Goal: Ask a question: Seek information or help from site administrators or community

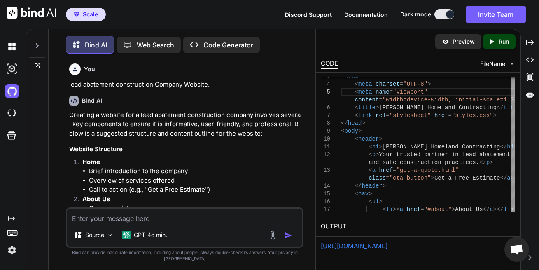
scroll to position [5499, 0]
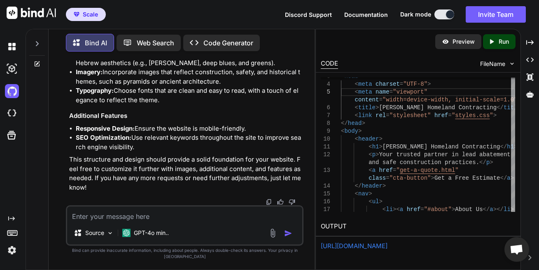
type textarea "x"
click at [33, 8] on img at bounding box center [31, 13] width 49 height 12
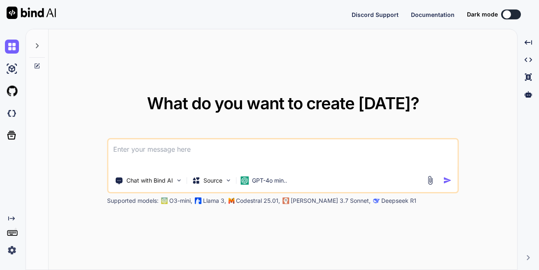
click at [202, 147] on textarea at bounding box center [282, 154] width 349 height 30
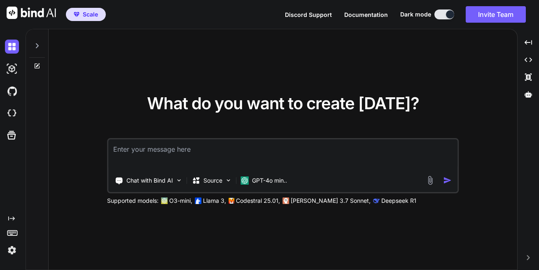
type textarea "x"
type textarea "clone/push each repo (ifreedmen-info, ifreedmen-net, ifreedmen-com, ifreedmen-s…"
type textarea "x"
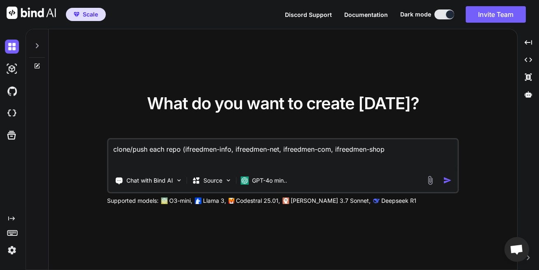
type textarea "clone/push each repo (ifreedmen-info, ifreedmen-net, ifreedmen-com, ifreedmen-s…"
type textarea "x"
drag, startPoint x: 149, startPoint y: 151, endPoint x: 164, endPoint y: 154, distance: 15.2
click at [164, 154] on textarea "clone/push each repo (ifreedmen-info, ifreedmen-net, ifreedmen-com, ifreedmen-s…" at bounding box center [282, 154] width 349 height 30
drag, startPoint x: 404, startPoint y: 157, endPoint x: -5, endPoint y: 128, distance: 409.7
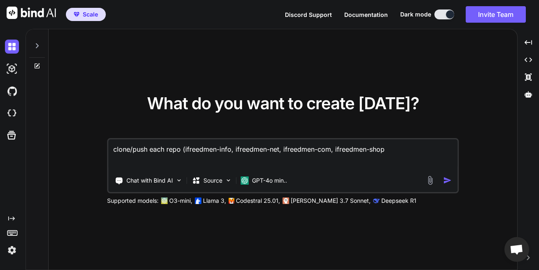
click at [108, 139] on textarea "clone/push each repo (ifreedmen-info, ifreedmen-net, ifreedmen-com, ifreedmen-s…" at bounding box center [282, 154] width 349 height 30
type textarea "h"
type textarea "x"
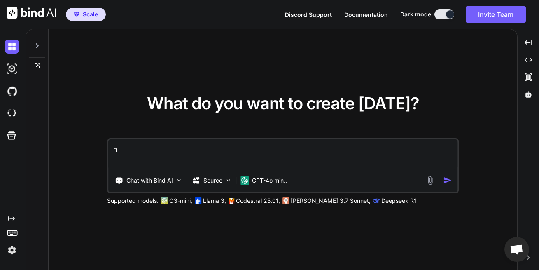
type textarea "ho"
type textarea "x"
type textarea "how"
type textarea "x"
type textarea "how"
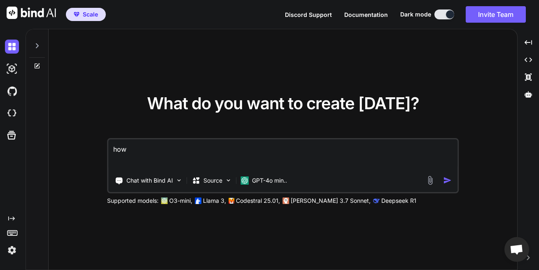
type textarea "x"
type textarea "how m"
type textarea "x"
type textarea "how ma"
type textarea "x"
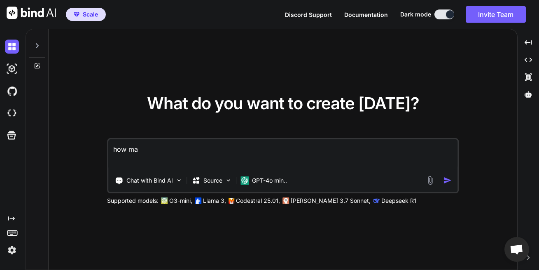
type textarea "how man"
type textarea "x"
type textarea "how many"
type textarea "x"
type textarea "how many"
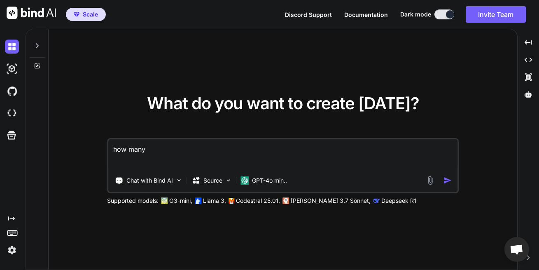
type textarea "x"
type textarea "how many r"
type textarea "x"
type textarea "how many re"
type textarea "x"
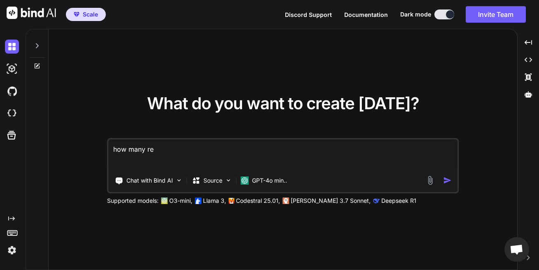
type textarea "how many rep"
type textarea "x"
type textarea "how many repo"
type textarea "x"
type textarea "how many repos"
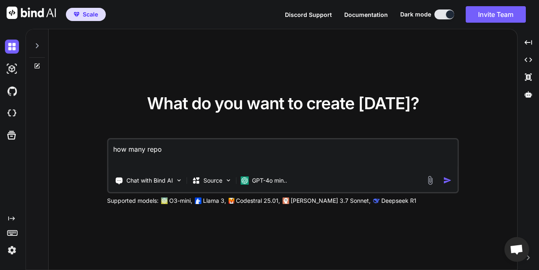
type textarea "x"
type textarea "how many repos"
type textarea "x"
type textarea "how many repos d"
type textarea "x"
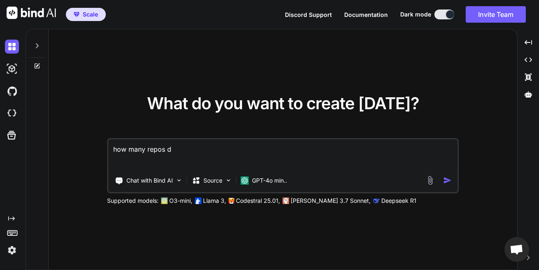
type textarea "how many repos do"
type textarea "x"
type textarea "how many repos do"
type textarea "x"
type textarea "how many repos do i"
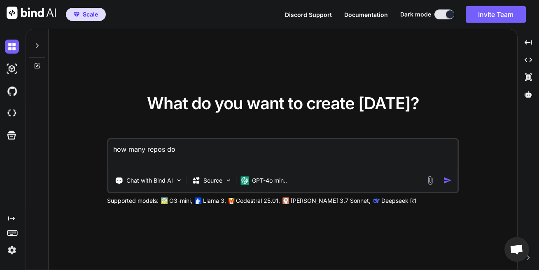
type textarea "x"
type textarea "how many repos do i"
type textarea "x"
type textarea "how many repos do i h"
type textarea "x"
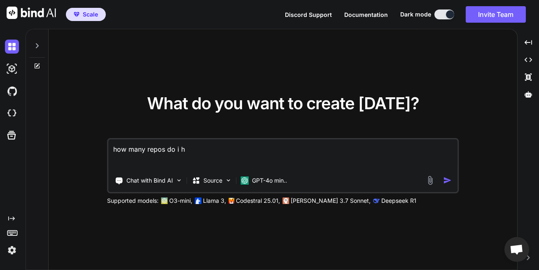
type textarea "how many repos do i ha"
type textarea "x"
type textarea "how many repos do i hav"
type textarea "x"
type textarea "how many repos do i have"
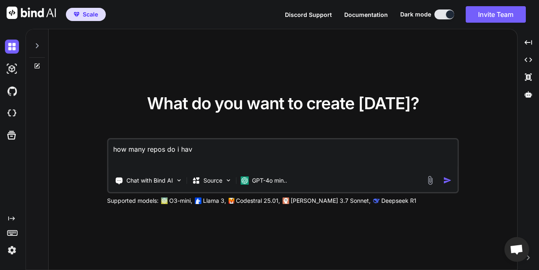
type textarea "x"
type textarea "how many repos do i have?"
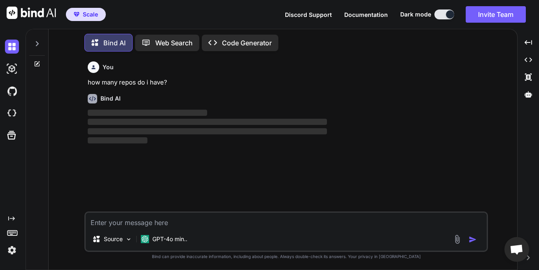
scroll to position [9, 0]
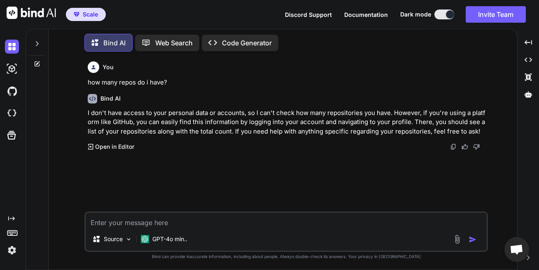
click at [115, 222] on textarea at bounding box center [286, 220] width 401 height 15
type textarea "x"
type textarea "c"
type textarea "x"
type textarea "ca"
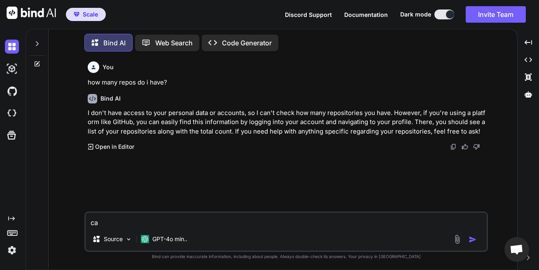
type textarea "x"
type textarea "can"
type textarea "x"
type textarea "can"
type textarea "x"
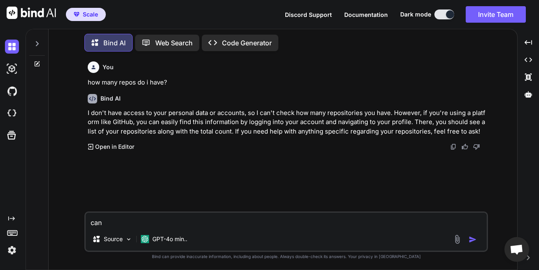
type textarea "can i"
type textarea "x"
type textarea "can i"
type textarea "x"
type textarea "can i g"
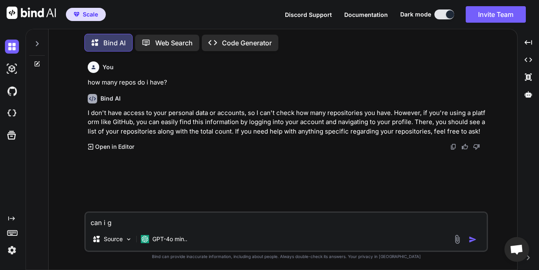
type textarea "x"
type textarea "can i gi"
type textarea "x"
type textarea "can i giv"
type textarea "x"
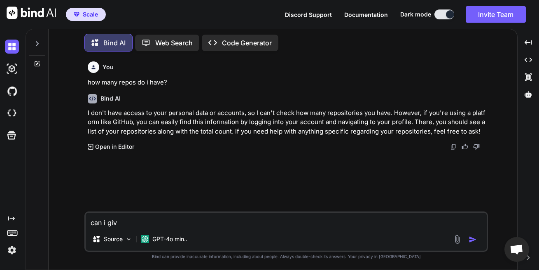
type textarea "can i give"
type textarea "x"
type textarea "can i give"
type textarea "x"
type textarea "can i give y"
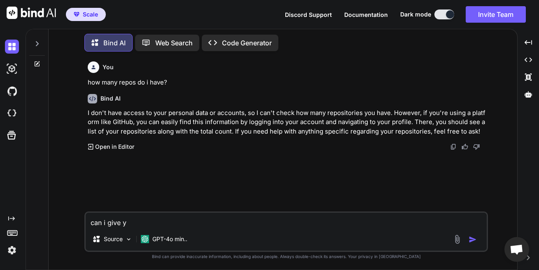
type textarea "x"
type textarea "can i give yo"
type textarea "x"
type textarea "can i give you"
type textarea "x"
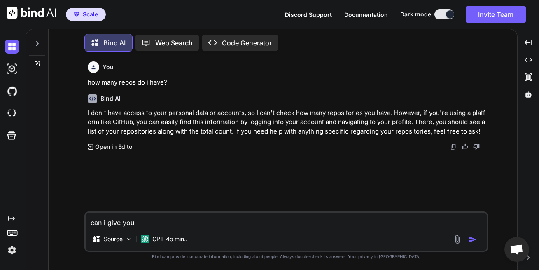
type textarea "can i give you"
type textarea "x"
type textarea "can i give you r"
type textarea "x"
type textarea "can i give you re"
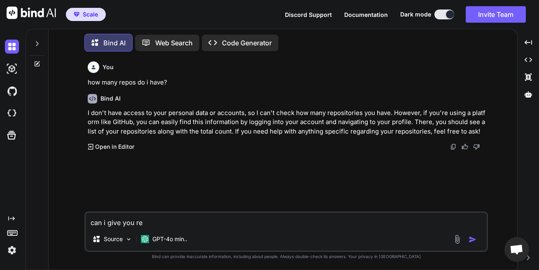
type textarea "x"
type textarea "can i give you ret"
type textarea "x"
type textarea "can i give you reti"
type textarea "x"
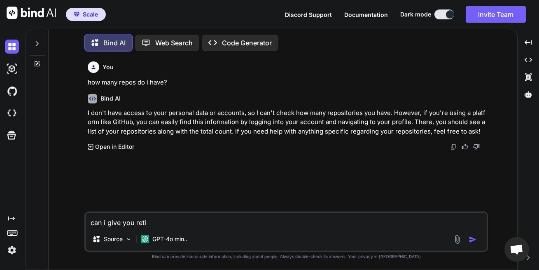
type textarea "can i give you retiv"
type textarea "x"
type textarea "can i give you retiva"
type textarea "x"
type textarea "can i give you retival"
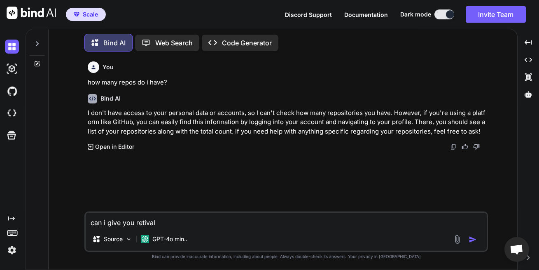
type textarea "x"
type textarea "can i give you retival"
type textarea "x"
type textarea "can i give you retival a"
type textarea "x"
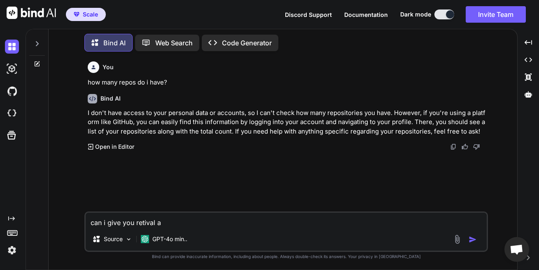
type textarea "can i give you retival ac"
type textarea "x"
type textarea "can i give you retival acc"
type textarea "x"
type textarea "can i give you retival acce"
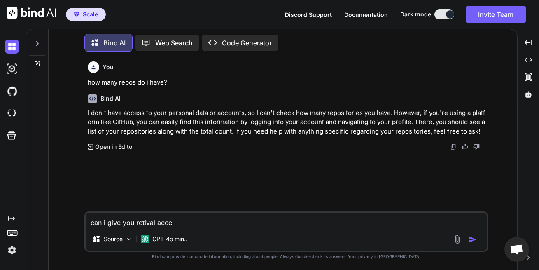
type textarea "x"
type textarea "can i give you retival acces"
type textarea "x"
type textarea "can i give you retival access"
type textarea "x"
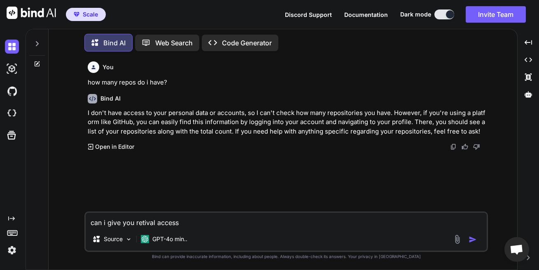
type textarea "can i give you retival access"
type textarea "x"
type textarea "can i give you retival access o"
type textarea "x"
type textarea "can i give you retival access or"
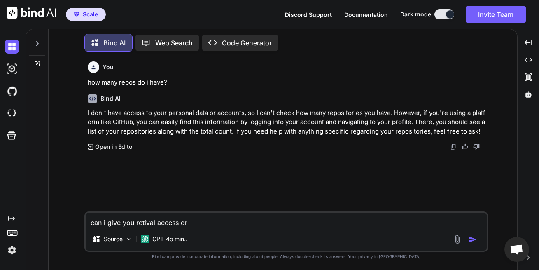
type textarea "x"
type textarea "can i give you retival access or"
type textarea "x"
type textarea "can i give you retival access or a"
type textarea "x"
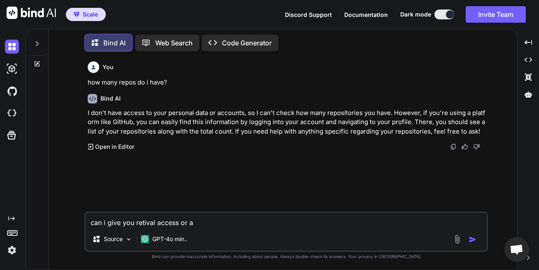
type textarea "can i give you retival access or an"
type textarea "x"
type textarea "can i give you retival access or and"
type textarea "x"
type textarea "can i give you retival access or andm"
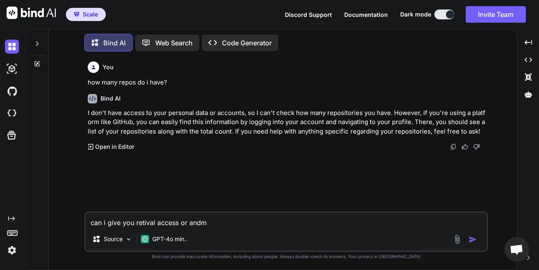
type textarea "x"
type textarea "can i give you retival access or andmi"
type textarea "x"
type textarea "can i give you retival access or andmin"
type textarea "x"
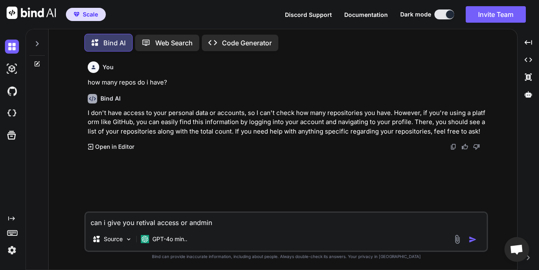
type textarea "can i give you retival access or andmin"
type textarea "x"
type textarea "can i give you retival access or admin"
type textarea "x"
type textarea "can i give you retival access or admin"
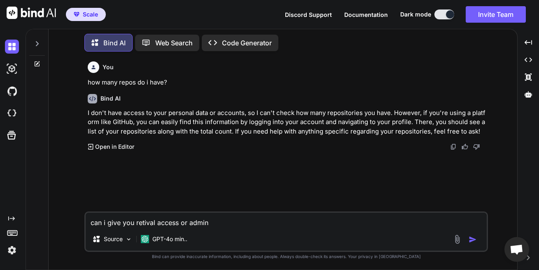
type textarea "x"
type textarea "can i give you retival access or admin c"
type textarea "x"
type textarea "can i give you retival access or admin co"
type textarea "x"
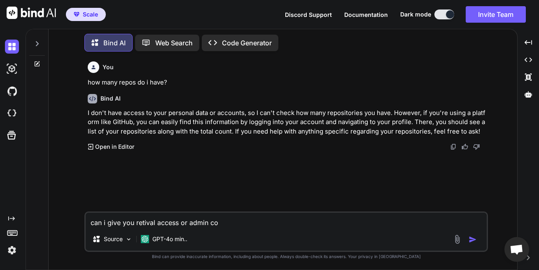
type textarea "can i give you retival access or admin c"
type textarea "x"
type textarea "can i give you retival access or admin"
type textarea "x"
type textarea "can i give you retival access or admin a"
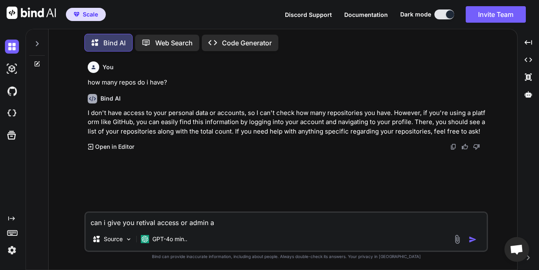
type textarea "x"
type textarea "can i give you retival access or admin ag"
type textarea "x"
type textarea "can i give you retival access or admin age"
type textarea "x"
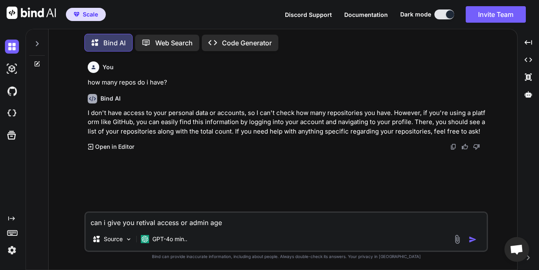
type textarea "can i give you retival access or admin agen"
type textarea "x"
type textarea "can i give you retival access or admin agent"
type textarea "x"
type textarea "can i give you retival access or admin agent"
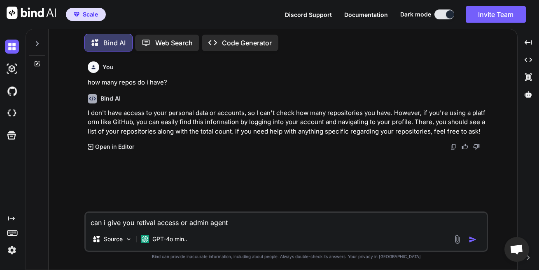
type textarea "x"
type textarea "can i give you retival access or admin agent c"
type textarea "x"
type textarea "can i give you retival access or admin agent co"
type textarea "x"
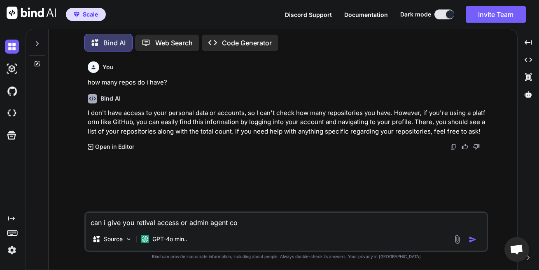
type textarea "can i give you retival access or admin agent con"
type textarea "x"
type textarea "can i give you retival access or admin agent cont"
type textarea "x"
type textarea "can i give you retival access or admin agent contr"
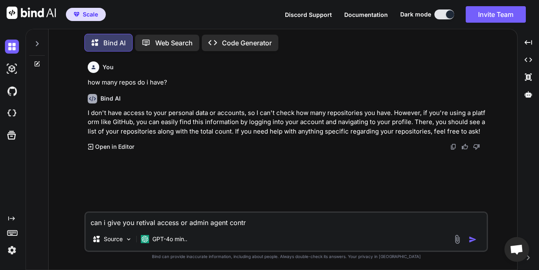
type textarea "x"
type textarea "can i give you retival access or admin agent contro"
type textarea "x"
type textarea "can i give you retival access or admin agent control"
type textarea "x"
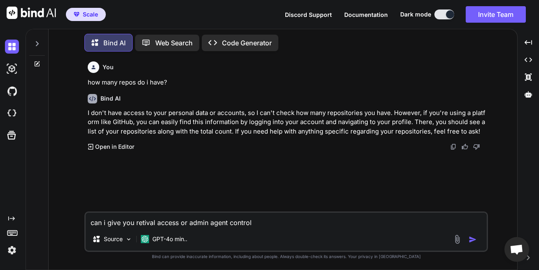
type textarea "can i give you retival access or admin agent controle"
type textarea "x"
type textarea "can i give you retival access or admin agent controle"
type textarea "x"
type textarea "can i give you retival access or admin agent controle"
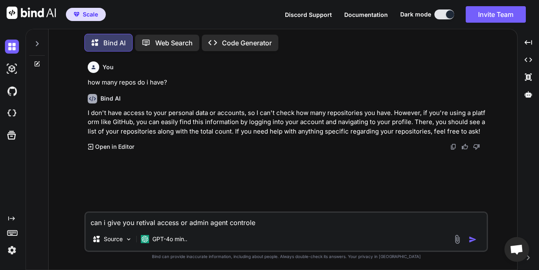
type textarea "x"
type textarea "can i give you retival access or admin agent controle."
type textarea "x"
type textarea "can i give you retival access or admin agent controle."
type textarea "x"
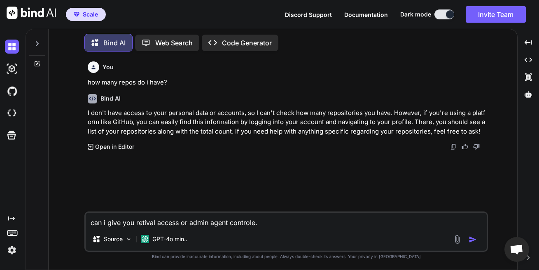
type textarea "can i give you retival access or admin agent controle. t"
type textarea "x"
type textarea "can i give you retival access or admin agent controle. th"
type textarea "x"
type textarea "can i give you retival access or admin agent controle. tha"
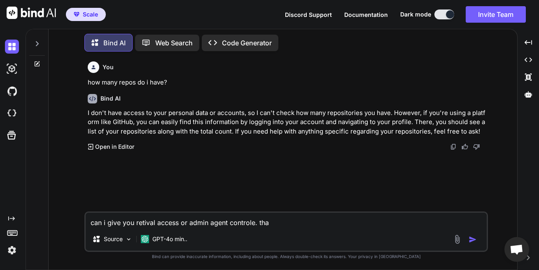
type textarea "x"
type textarea "can i give you retival access or admin agent controle. that"
type textarea "x"
type textarea "can i give you retival access or admin agent controle. thats"
type textarea "x"
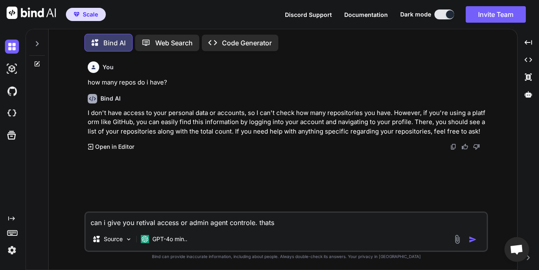
type textarea "can i give you retival access or admin agent controle. thats"
type textarea "x"
type textarea "can i give you retival access or admin agent controle. thats t"
type textarea "x"
type textarea "can i give you retival access or admin agent controle. thats th"
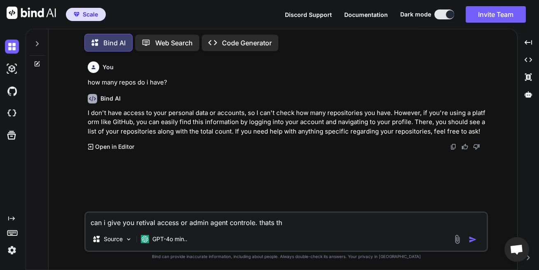
type textarea "x"
type textarea "can i give you retival access or admin agent controle. thats the"
click at [134, 223] on textarea "can i give you retrieval access or admin agent control. that's the point correct" at bounding box center [286, 220] width 401 height 15
click at [380, 222] on textarea "can i give you data retrieval/edit/read/ access or admin agent control. that's …" at bounding box center [286, 220] width 401 height 15
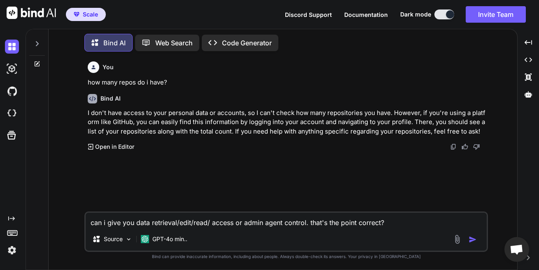
click at [474, 237] on img "button" at bounding box center [473, 239] width 8 height 8
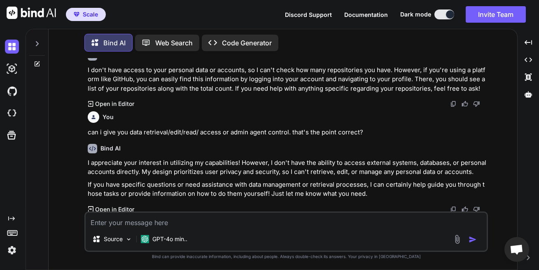
scroll to position [45, 0]
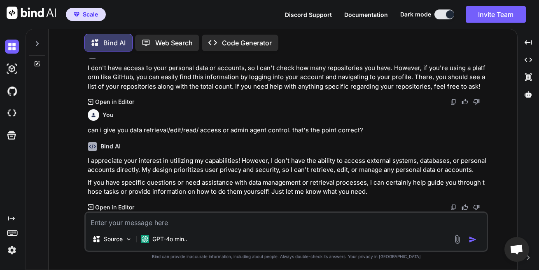
click at [126, 220] on textarea at bounding box center [286, 220] width 401 height 15
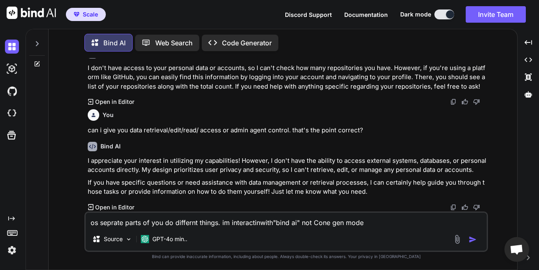
click at [325, 225] on textarea "os seprate parts of you do differnt things. im interactinwith"bind ai" not Cone…" at bounding box center [286, 220] width 401 height 15
click at [95, 223] on textarea "os seprate parts of you do differnt things. im interactinwith"bind ai" not Code…" at bounding box center [286, 220] width 401 height 15
click at [478, 239] on button "button" at bounding box center [475, 239] width 12 height 8
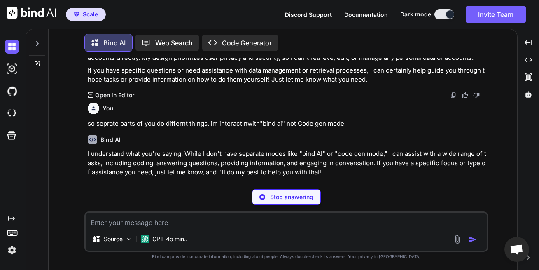
scroll to position [138, 0]
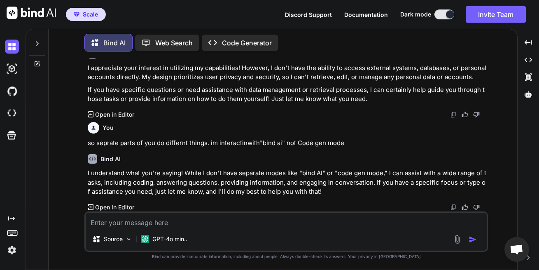
click at [108, 219] on textarea at bounding box center [286, 220] width 401 height 15
click at [467, 239] on div at bounding box center [467, 238] width 28 height 9
click at [468, 237] on div at bounding box center [467, 238] width 28 height 9
click at [470, 236] on img "button" at bounding box center [473, 239] width 8 height 8
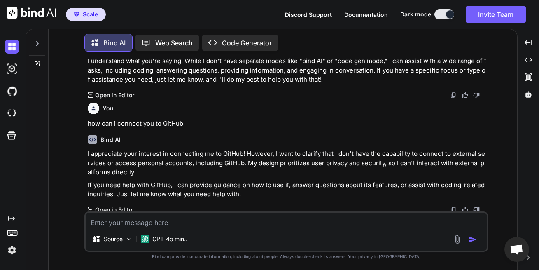
scroll to position [252, 0]
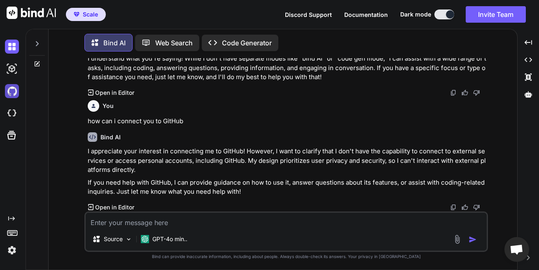
click at [15, 91] on img at bounding box center [12, 91] width 14 height 14
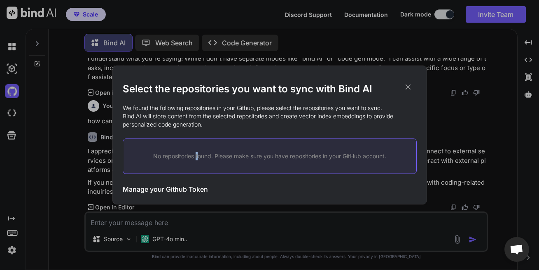
click at [196, 161] on div "No repositories found. Please make sure you have repositories in your GitHub ac…" at bounding box center [270, 155] width 294 height 35
click at [176, 189] on h3 "Manage your Github Token" at bounding box center [165, 189] width 85 height 10
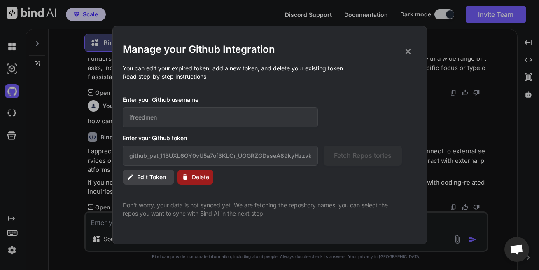
click at [407, 50] on icon at bounding box center [407, 51] width 5 height 5
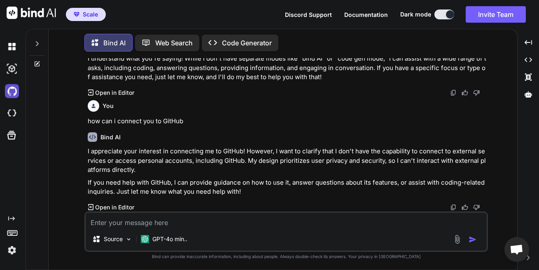
click at [13, 89] on img at bounding box center [12, 91] width 14 height 14
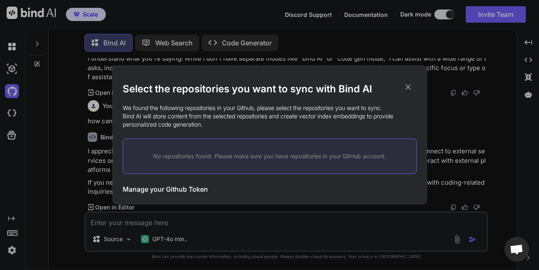
click at [409, 87] on icon at bounding box center [408, 86] width 9 height 9
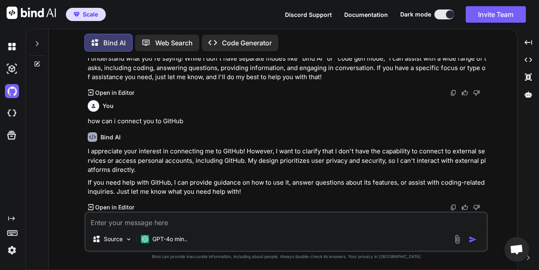
click at [193, 218] on textarea at bounding box center [286, 220] width 401 height 15
click at [192, 225] on textarea at bounding box center [286, 220] width 401 height 15
click at [472, 240] on img "button" at bounding box center [473, 239] width 8 height 8
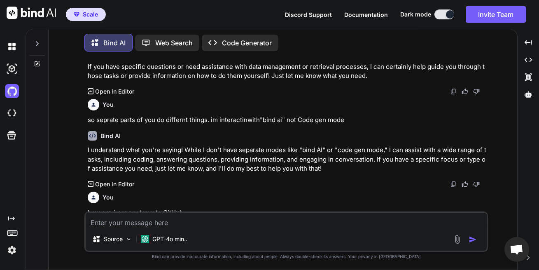
scroll to position [160, 0]
click at [17, 93] on img at bounding box center [12, 91] width 14 height 14
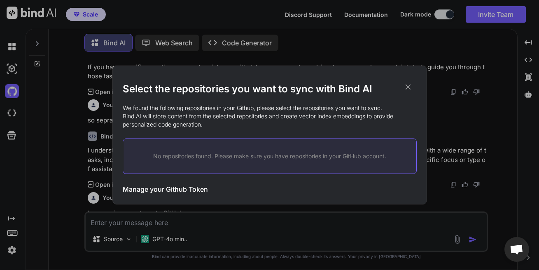
click at [413, 86] on h2 "Select the repositories you want to sync with Bind AI" at bounding box center [270, 88] width 294 height 13
click at [412, 87] on icon at bounding box center [408, 86] width 9 height 9
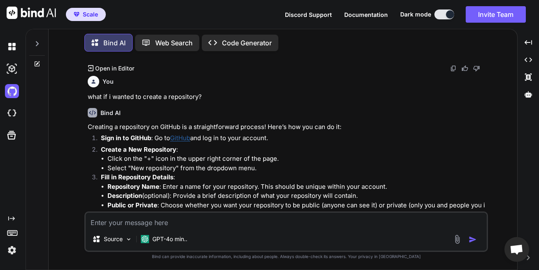
scroll to position [407, 0]
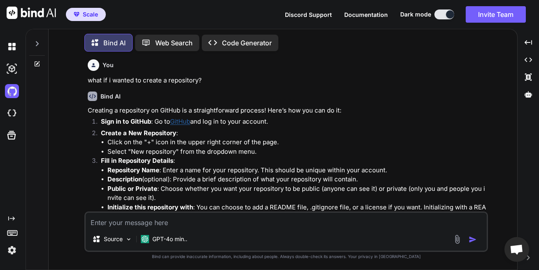
click at [39, 10] on img at bounding box center [31, 13] width 49 height 12
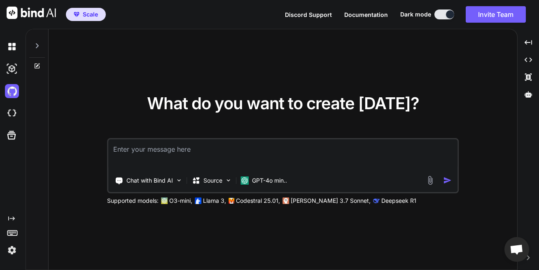
click at [25, 16] on img at bounding box center [31, 13] width 49 height 12
click at [26, 16] on img at bounding box center [31, 13] width 49 height 12
click at [13, 51] on img at bounding box center [12, 47] width 14 height 14
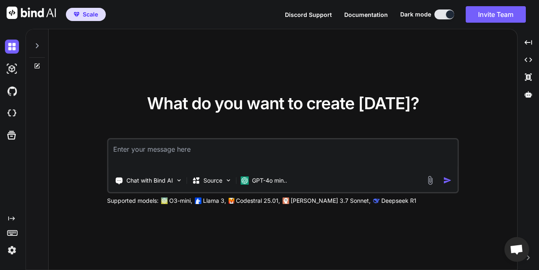
click at [37, 49] on div at bounding box center [37, 43] width 16 height 28
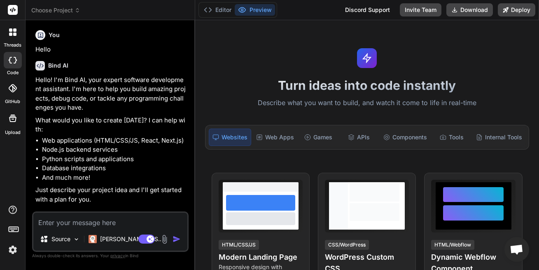
type textarea "x"
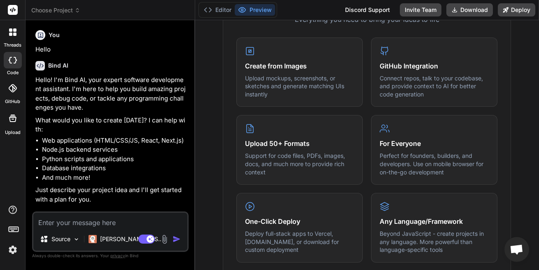
scroll to position [346, 0]
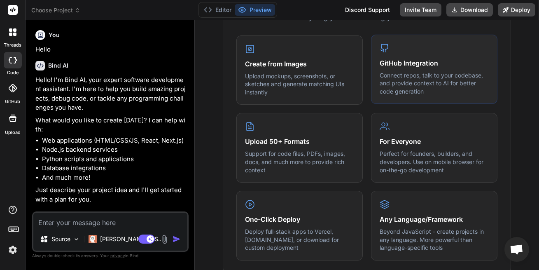
click at [391, 71] on p "Connect repos, talk to your codebase, and provide context to AI for better code…" at bounding box center [434, 83] width 109 height 24
click at [383, 56] on div "GitHub Integration Connect repos, talk to your codebase, and provide context to…" at bounding box center [434, 70] width 126 height 70
click at [391, 72] on p "Connect repos, talk to your codebase, and provide context to AI for better code…" at bounding box center [434, 83] width 109 height 24
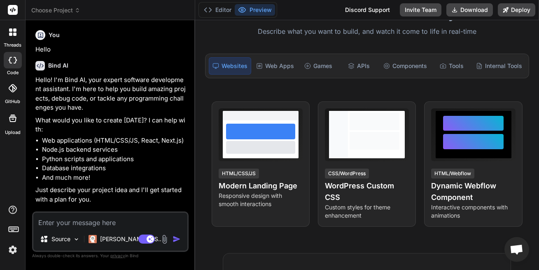
scroll to position [0, 0]
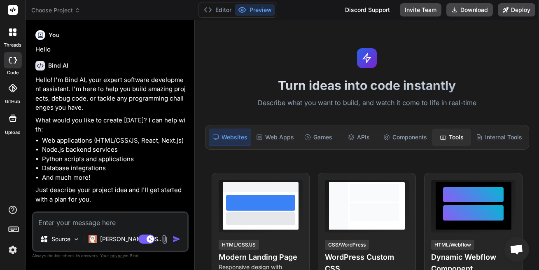
click at [448, 138] on div "Tools" at bounding box center [451, 137] width 39 height 17
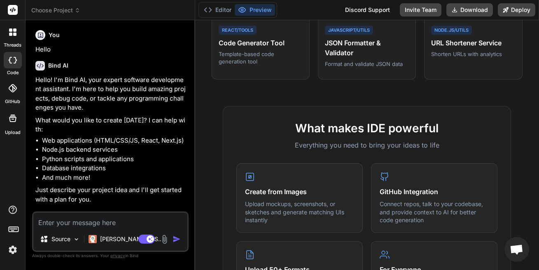
scroll to position [198, 0]
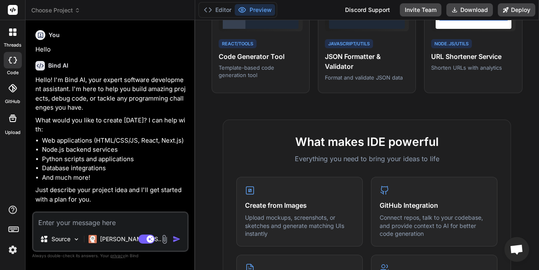
click at [119, 224] on textarea at bounding box center [110, 220] width 154 height 15
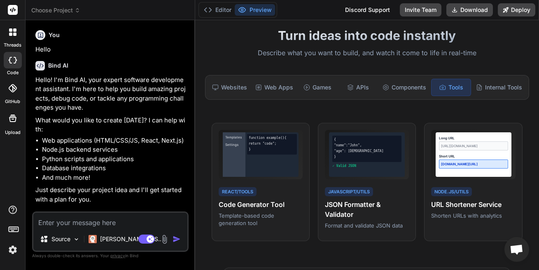
scroll to position [0, 0]
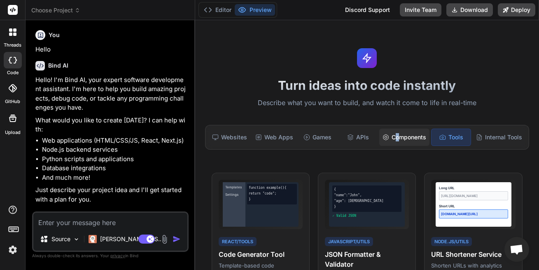
click at [393, 140] on div "Components" at bounding box center [404, 137] width 50 height 17
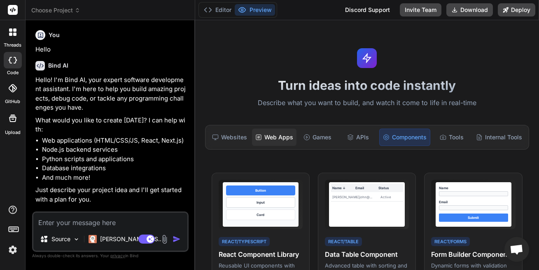
click at [278, 142] on div "Web Apps" at bounding box center [274, 137] width 44 height 17
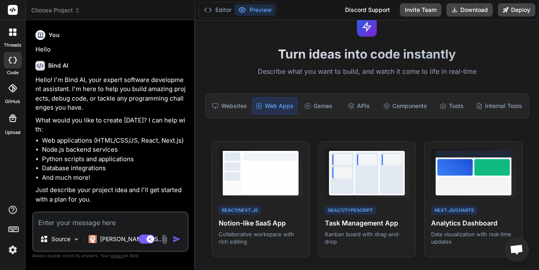
scroll to position [49, 0]
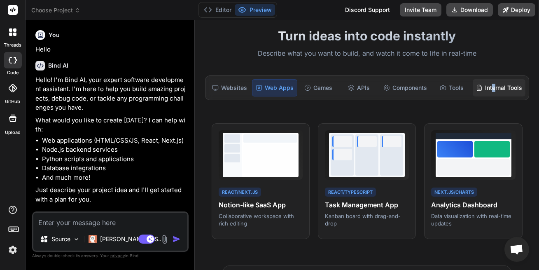
click at [487, 91] on div "Internal Tools" at bounding box center [499, 87] width 53 height 17
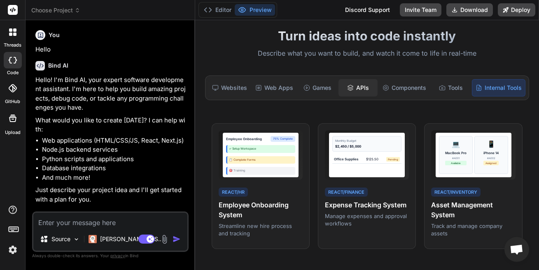
click at [360, 91] on div "APIs" at bounding box center [358, 87] width 39 height 17
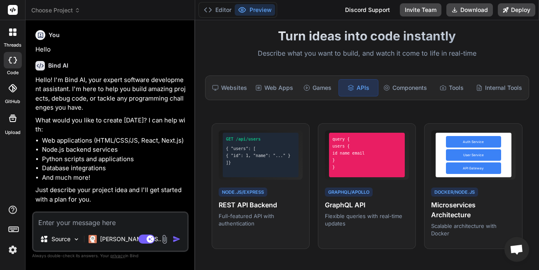
click at [470, 117] on div "Turn ideas into code instantly Describe what you want to build, and watch it co…" at bounding box center [367, 145] width 344 height 250
click at [317, 91] on div "Games" at bounding box center [317, 87] width 39 height 17
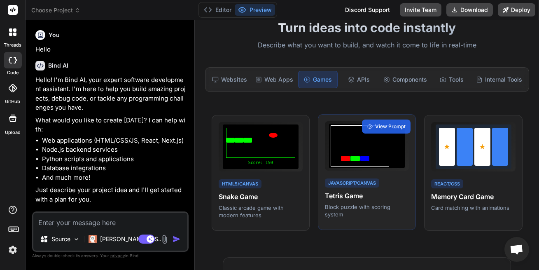
scroll to position [8, 0]
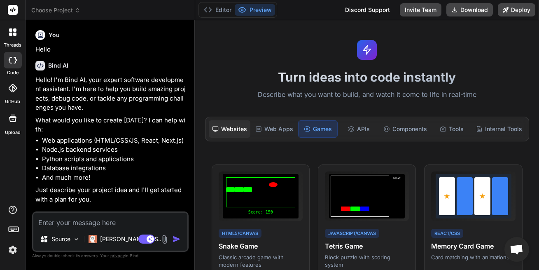
click at [239, 130] on div "Websites" at bounding box center [230, 128] width 42 height 17
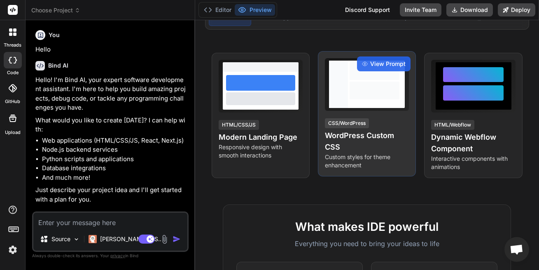
scroll to position [166, 0]
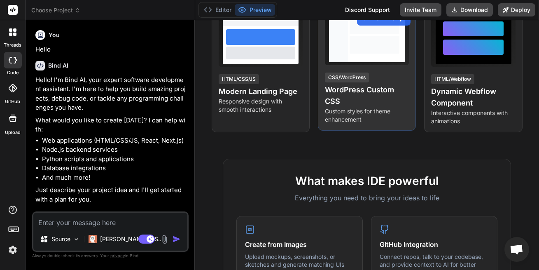
click at [384, 122] on p "Custom styles for theme enhancement" at bounding box center [367, 115] width 84 height 16
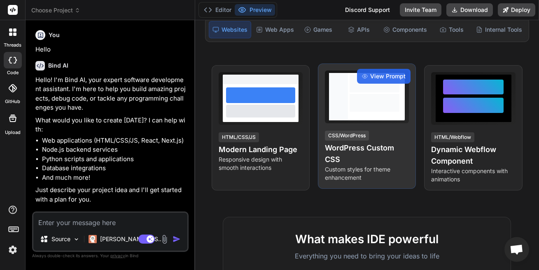
scroll to position [116, 0]
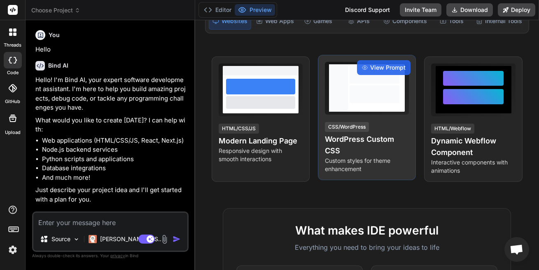
click at [387, 115] on div "View Prompt CSS/WordPress WordPress Custom CSS Custom styles for theme enhancem…" at bounding box center [367, 117] width 98 height 125
click at [370, 70] on span "View Prompt" at bounding box center [387, 67] width 35 height 8
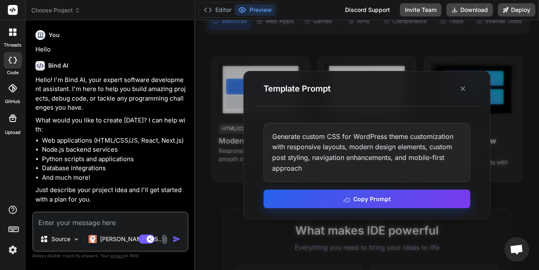
click at [392, 196] on button "Copy Prompt" at bounding box center [367, 199] width 207 height 19
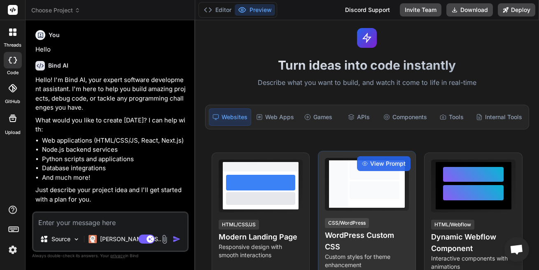
scroll to position [17, 0]
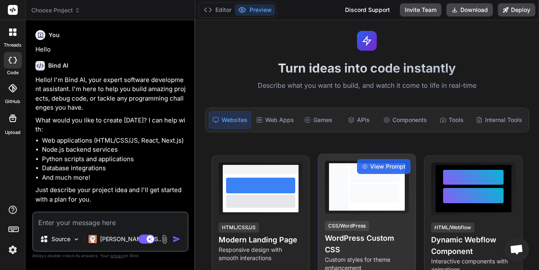
click at [376, 224] on div "CSS/WordPress WordPress Custom CSS Custom styles for theme enhancement" at bounding box center [367, 246] width 84 height 52
click at [387, 173] on div "View Prompt" at bounding box center [384, 166] width 54 height 15
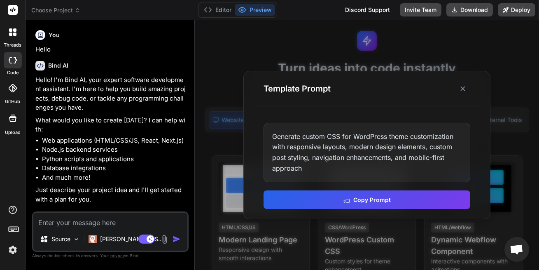
click at [325, 167] on div "Generate custom CSS for WordPress theme customization with responsive layouts, …" at bounding box center [367, 152] width 207 height 59
click at [326, 165] on div "Generate custom CSS for WordPress theme customization with responsive layouts, …" at bounding box center [367, 152] width 207 height 59
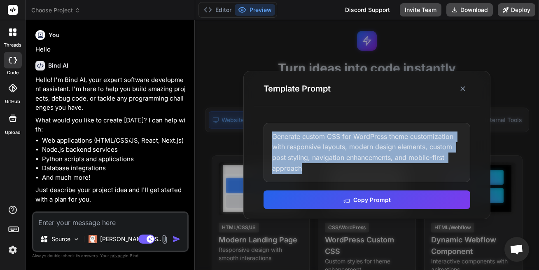
drag, startPoint x: 307, startPoint y: 168, endPoint x: 259, endPoint y: 133, distance: 59.0
click at [264, 133] on div "Generate custom CSS for WordPress theme customization with responsive layouts, …" at bounding box center [367, 152] width 207 height 59
copy div "Generate custom CSS for WordPress theme customization with responsive layouts, …"
click at [464, 88] on line at bounding box center [463, 89] width 4 height 4
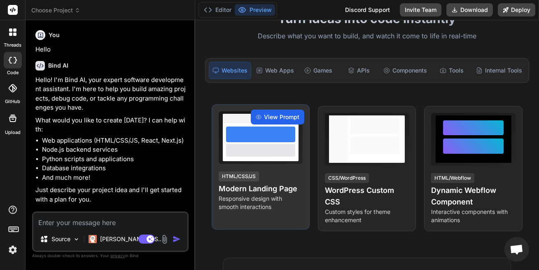
scroll to position [0, 0]
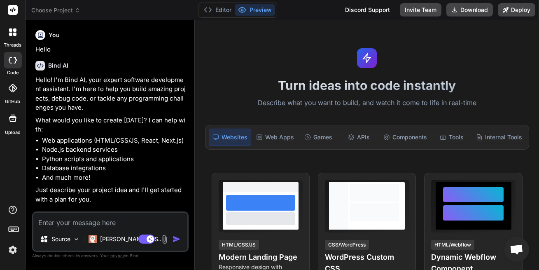
click at [15, 92] on icon at bounding box center [13, 88] width 8 height 8
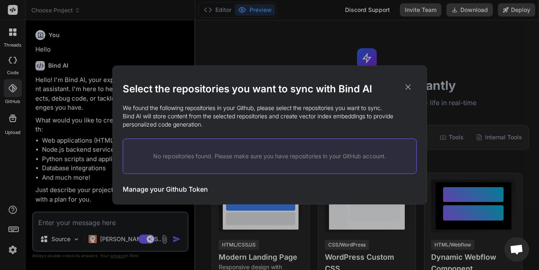
drag, startPoint x: 222, startPoint y: 149, endPoint x: 224, endPoint y: 145, distance: 4.4
click at [224, 147] on div "No repositories found. Please make sure you have repositories in your GitHub ac…" at bounding box center [270, 155] width 294 height 35
click at [245, 131] on div "Select the repositories you want to sync with Bind AI We found the following re…" at bounding box center [270, 140] width 294 height 117
click at [230, 154] on p "No repositories found. Please make sure you have repositories in your GitHub ac…" at bounding box center [269, 156] width 267 height 8
click at [232, 152] on p "No repositories found. Please make sure you have repositories in your GitHub ac…" at bounding box center [269, 156] width 267 height 8
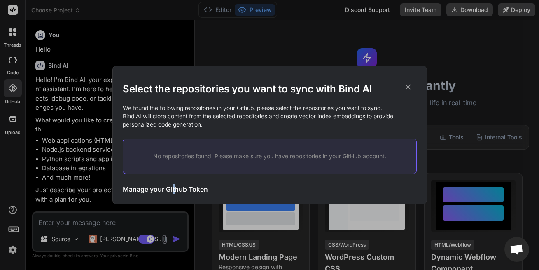
click at [175, 189] on h3 "Manage your Github Token" at bounding box center [165, 189] width 85 height 10
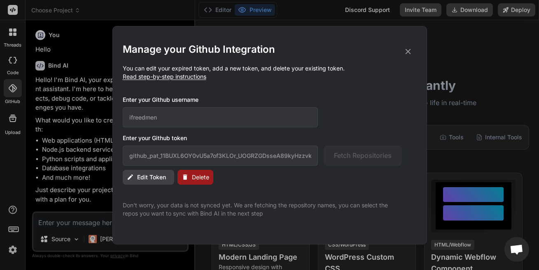
click at [411, 51] on icon at bounding box center [408, 51] width 9 height 9
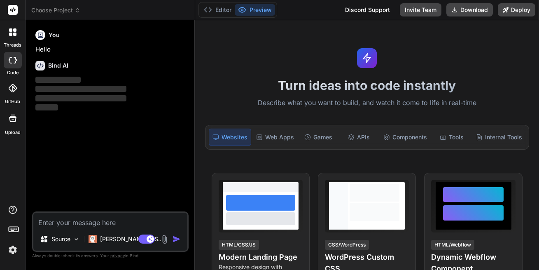
type textarea "x"
type textarea "t"
type textarea "x"
type textarea "th"
type textarea "x"
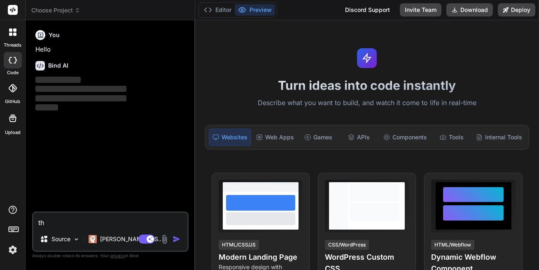
type textarea "the"
type textarea "x"
type textarea "the"
type textarea "x"
type textarea "the s"
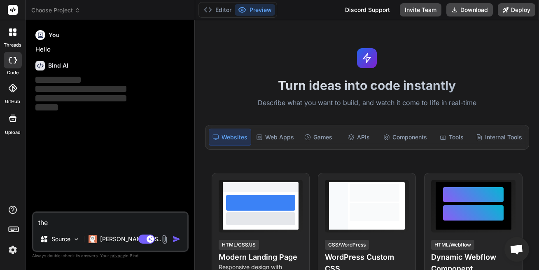
type textarea "x"
type textarea "the si"
type textarea "x"
type textarea "the sit"
type textarea "x"
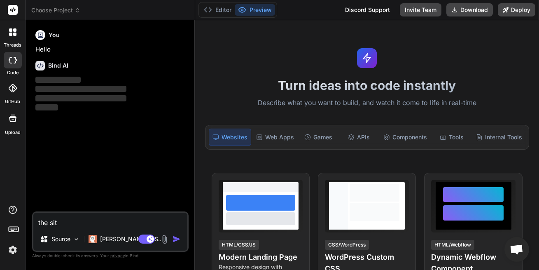
type textarea "the site"
type textarea "x"
type textarea "the site"
type textarea "x"
type textarea "the site i"
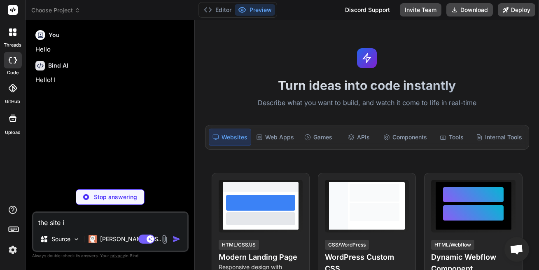
type textarea "x"
type textarea "the site i"
type textarea "x"
type textarea "the site i w"
type textarea "x"
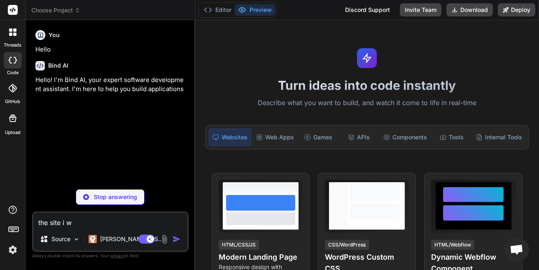
type textarea "the site i wa"
type textarea "x"
type textarea "the site i wan"
type textarea "x"
type textarea "the site i want"
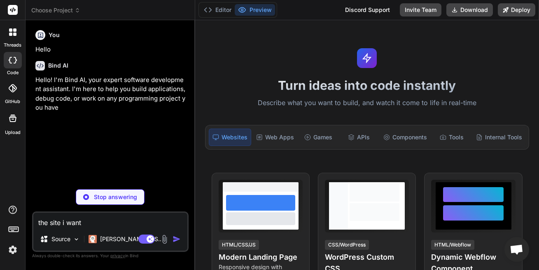
type textarea "x"
type textarea "the site i want"
type textarea "x"
type textarea "the site i want t"
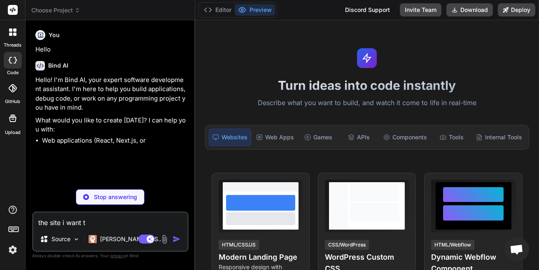
type textarea "x"
type textarea "the site i want to"
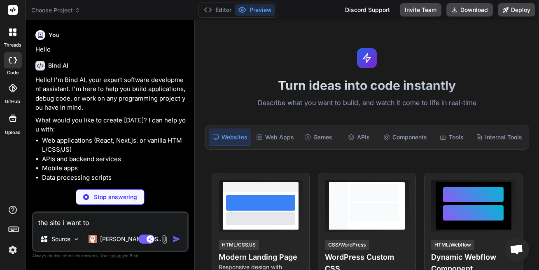
type textarea "x"
type textarea "the site i want to"
type textarea "x"
type textarea "the site i want to b"
type textarea "x"
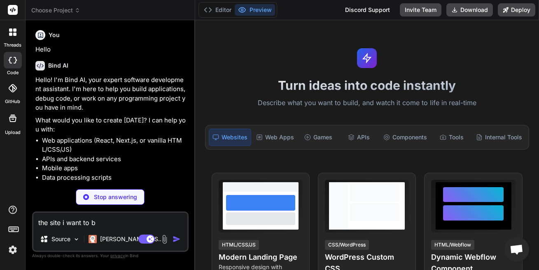
type textarea "the site i want to bu"
type textarea "x"
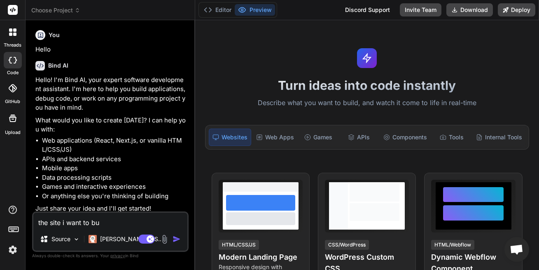
type textarea "the site i want to bui"
type textarea "x"
type textarea "the site i want to buil"
type textarea "x"
type textarea "the site i want to build"
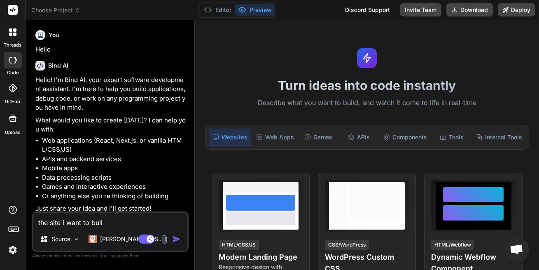
type textarea "x"
type textarea "the site i want to build"
type textarea "x"
type textarea "the site i want to build i"
type textarea "x"
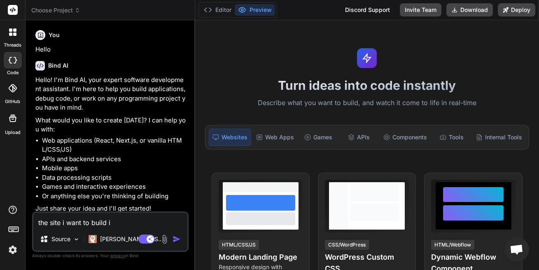
type textarea "the site i want to build i"
type textarea "x"
type textarea "the site i want to build i w"
type textarea "x"
type textarea "the site i want to build i wa"
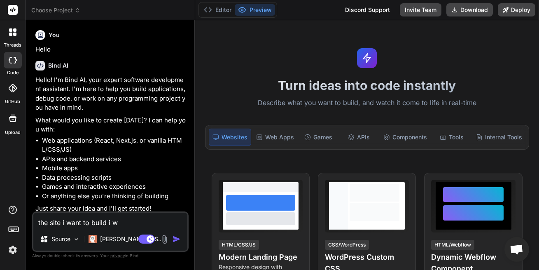
type textarea "x"
type textarea "the site i want to build i wan"
type textarea "x"
type textarea "the site i want to build i want"
type textarea "x"
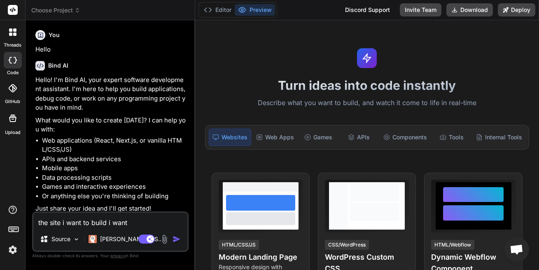
type textarea "the site i want to build i want"
type textarea "x"
type textarea "the site i want to build i want t"
type textarea "x"
type textarea "the site i want to build i want to"
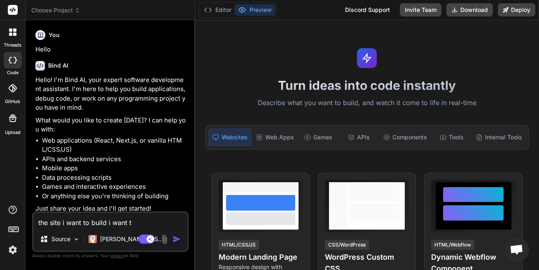
type textarea "x"
type textarea "the site i want to build i want to"
type textarea "x"
type textarea "the site i want to build i want to b"
type textarea "x"
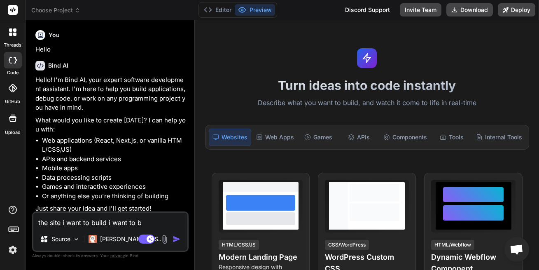
type textarea "the site i want to build i want to be"
type textarea "x"
type textarea "the site i want to build i want to be"
type textarea "x"
type textarea "the site i want to build i want to be h"
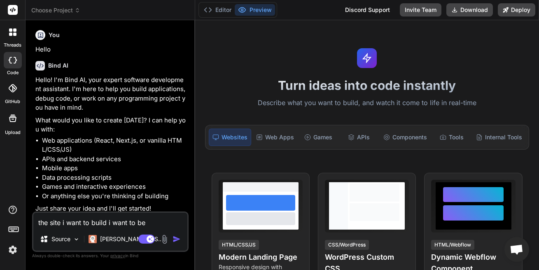
type textarea "x"
type textarea "the site i want to build i want to be hi"
type textarea "x"
type textarea "the site i want to build i want to be hig"
type textarea "x"
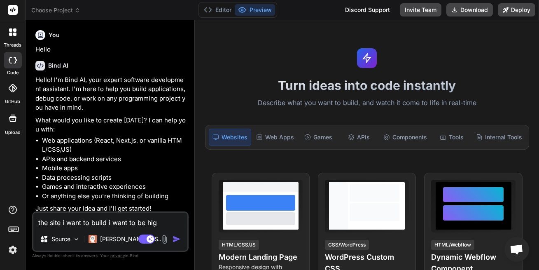
type textarea "the site i want to build i want to be high"
type textarea "x"
type textarea "the site i want to build i want to be highl"
type textarea "x"
type textarea "the site i want to build i want to be highly"
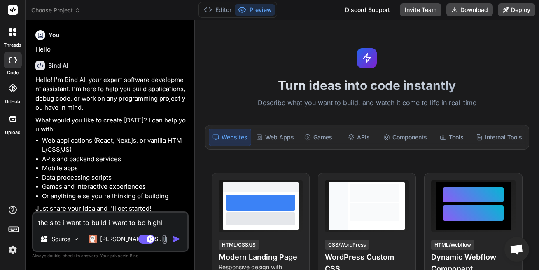
type textarea "x"
type textarea "the site i want to build i want to be highly"
type textarea "x"
type textarea "the site i want to build i want to be highly i"
type textarea "x"
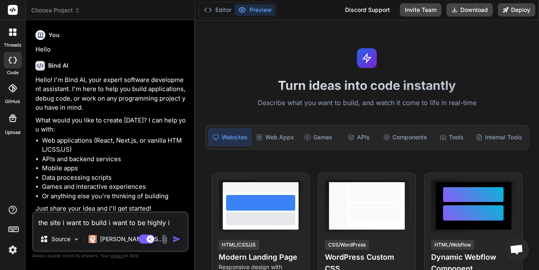
type textarea "the site i want to build i want to be highly in"
type textarea "x"
type textarea "the site i want to build i want to be highly int"
type textarea "x"
type textarea "the site i want to build i want to be highly inte"
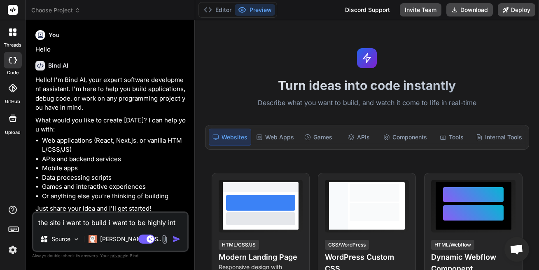
type textarea "x"
type textarea "the site i want to build i want to be highly inter"
type textarea "x"
type textarea "the site i want to build i want to be highly interg"
type textarea "x"
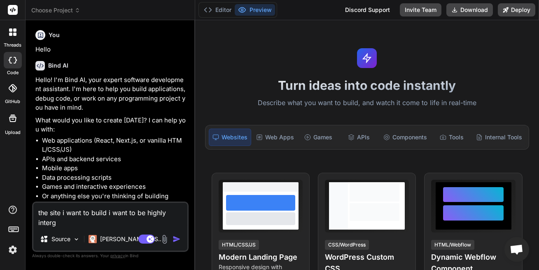
type textarea "the site i want to build i want to be highly intergr"
type textarea "x"
type textarea "the site i want to build i want to be highly intergra"
type textarea "x"
type textarea "the site i want to build i want to be highly intergrat"
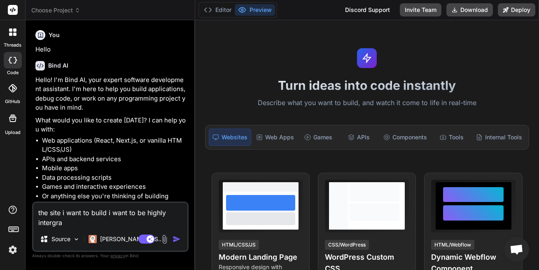
type textarea "x"
type textarea "the site i want to build i want to be highly intergrate"
type textarea "x"
type textarea "the site i want to build i want to be highly intergrated"
type textarea "x"
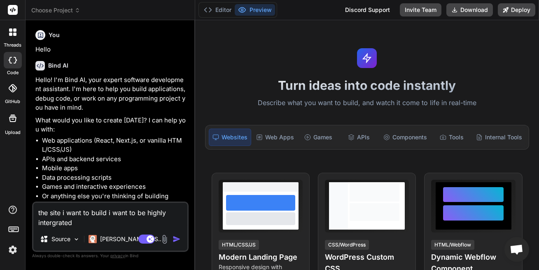
type textarea "the site i want to build i want to be highly intergrated"
type textarea "x"
type textarea "the site i want to build i want to be highly intergrated w"
type textarea "x"
type textarea "the site i want to build i want to be highly intergrated wi"
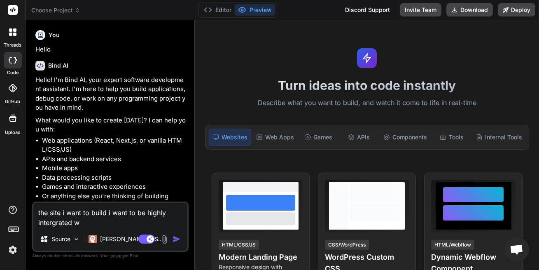
type textarea "x"
type textarea "the site i want to build i want to be highly intergrated wit"
type textarea "x"
type textarea "the site i want to build i want to be highly intergrated with"
type textarea "x"
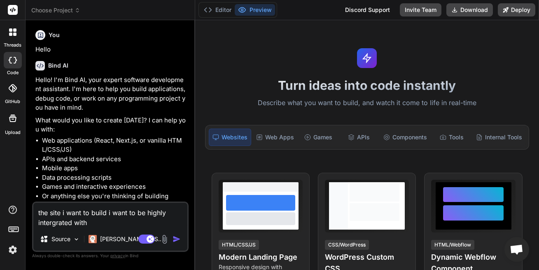
type textarea "the site i want to build i want to be highly intergrated with"
type textarea "x"
type textarea "the site i want to build i want to be highly intergrated with X"
type textarea "x"
type textarea "the site i want to build i want to be highly intergrated with X"
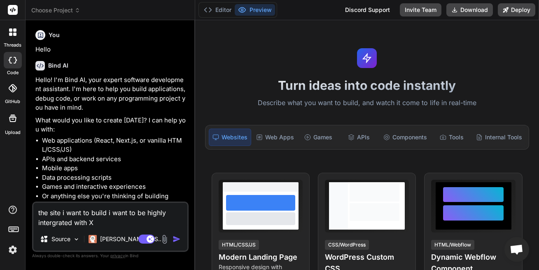
type textarea "x"
type textarea "the site i want to build i want to be highly intergrated with X o"
type textarea "x"
type textarea "the site i want to build i want to be highly intergrated with X or"
type textarea "x"
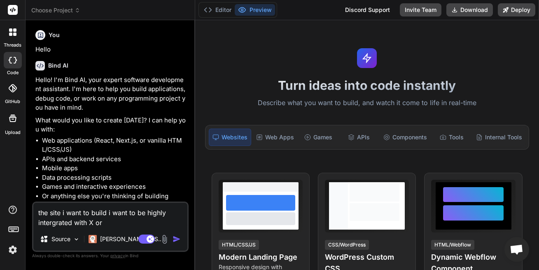
type textarea "the site i want to build i want to be highly intergrated with X or"
type textarea "x"
type textarea "the site i want to build i want to be highly intergrated with X or t"
type textarea "x"
type textarea "the site i want to build i want to be highly intergrated with X or tw"
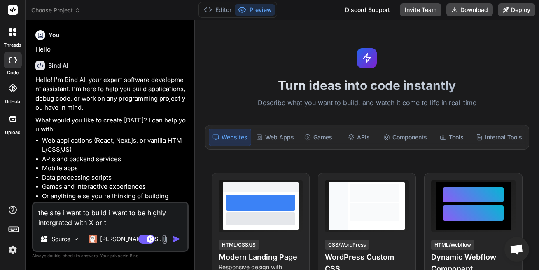
type textarea "x"
type textarea "the site i want to build i want to be highly intergrated with X or twi"
type textarea "x"
type textarea "the site i want to build i want to be highly intergrated with X or twit"
type textarea "x"
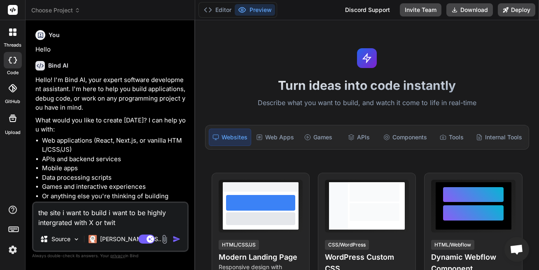
type textarea "the site i want to build i want to be highly intergrated with X or twitt"
type textarea "x"
type textarea "the site i want to build i want to be highly intergrated with X or twitte"
type textarea "x"
type textarea "the site i want to build i want to be highly intergrated with X or twitter"
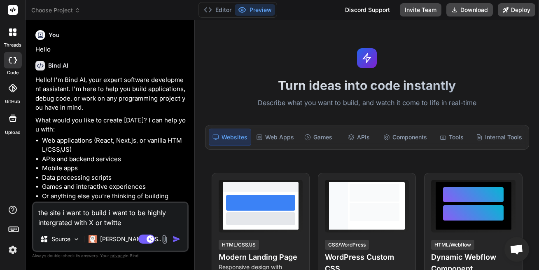
type textarea "x"
type textarea "the site i want to build i want to be highly intergrated with X or twitter"
type textarea "x"
type textarea "the site i want to build i want to be highly integrated with X or twitter"
type textarea "x"
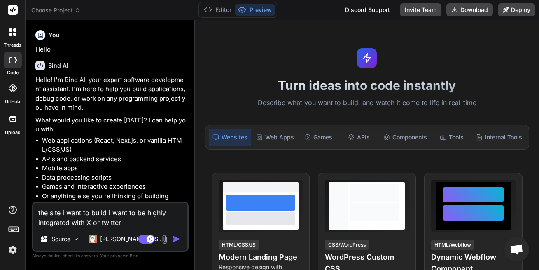
click at [119, 222] on textarea "the site i want to build i want to be highly integrated with X or twitter" at bounding box center [110, 215] width 154 height 25
click at [122, 222] on textarea "the site i want to build i want to be highly integrated with X or twitter" at bounding box center [110, 215] width 154 height 25
type textarea "the site i want to build i want to be highly integrated with X or twitter."
type textarea "x"
type textarea "the site i want to build i want to be highly integrated with X or twitter."
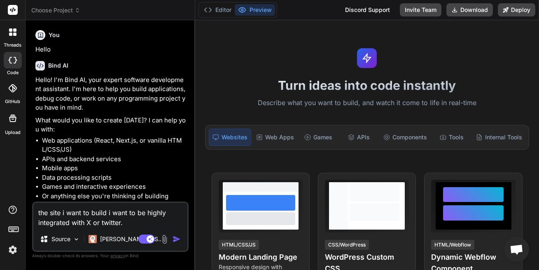
type textarea "x"
click at [70, 224] on textarea "the site i want to build i want to be highly integrated with X or twitter." at bounding box center [110, 215] width 154 height 25
type textarea "the site i want to build i want to be highly integrated with X or twitter."
type textarea "x"
type textarea "the site i want to build i want to be highly integrated a with X or twitter."
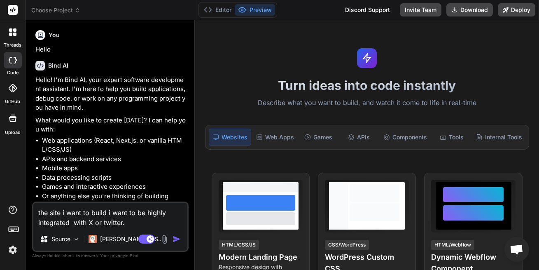
type textarea "x"
type textarea "the site i want to build i want to be highly integrated an with X or twitter."
type textarea "x"
type textarea "the site i want to build i want to be highly integrated and with X or twitter."
type textarea "x"
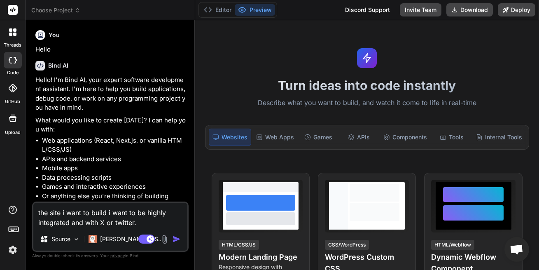
type textarea "the site i want to build i want to be highly integrated and with X or twitter."
type textarea "x"
type textarea "the site i want to build i want to be highly integrated and i with X or twitter."
type textarea "x"
type textarea "the site i want to build i want to be highly integrated and in with X or twitte…"
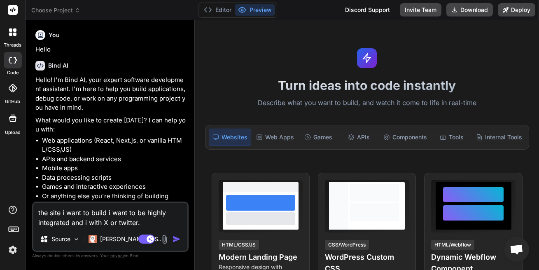
type textarea "x"
type textarea "the site i want to build i want to be highly integrated and int with X or twitt…"
type textarea "x"
type textarea "the site i want to build i want to be highly integrated and inte with X or twit…"
type textarea "x"
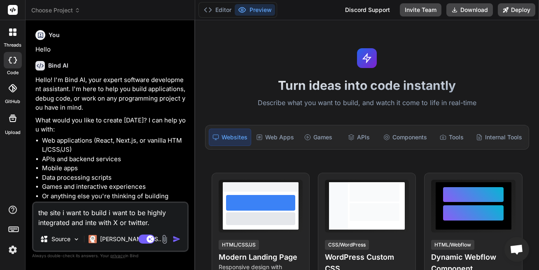
type textarea "the site i want to build i want to be highly integrated and inter with X or twi…"
type textarea "x"
type textarea "the site i want to build i want to be highly integrated and intera with X or tw…"
type textarea "x"
type textarea "the site i want to build i want to be highly integrated and interac with X or t…"
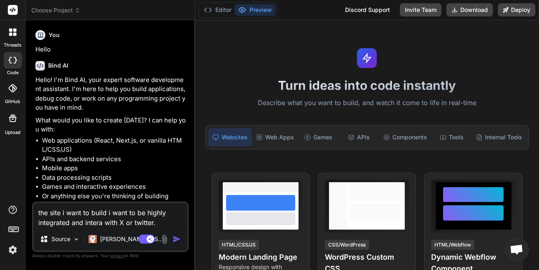
type textarea "x"
type textarea "the site i want to build i want to be highly integrated and interact with X or …"
type textarea "x"
type textarea "the site i want to build i want to be highly integrated and interacti with X or…"
type textarea "x"
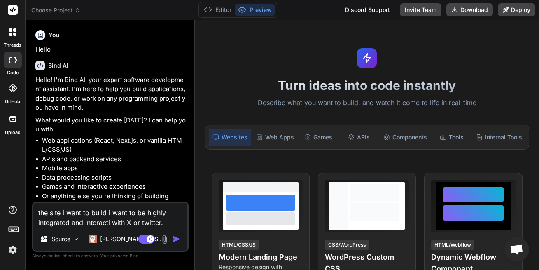
type textarea "the site i want to build i want to be highly integrated and interactiv with X o…"
type textarea "x"
type textarea "the site i want to build i want to be highly integrated and interactive with X …"
type textarea "x"
type textarea "the site i want to build i want to be highly integrated and interactive with X …"
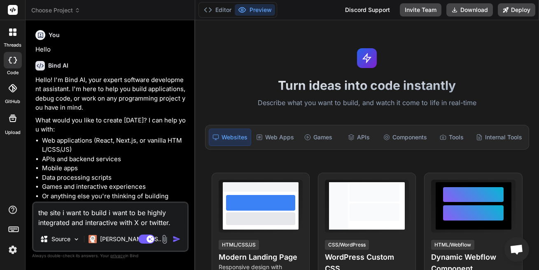
type textarea "x"
type textarea "the site i want to build i want to be highly integrated and interactive with X …"
type textarea "x"
click at [172, 224] on textarea "the site i want to build i want to be highly integrated and interactive with X …" at bounding box center [110, 215] width 154 height 25
click at [173, 219] on textarea "the site i want to build i want to be highly integrated and interactive with X …" at bounding box center [110, 215] width 154 height 25
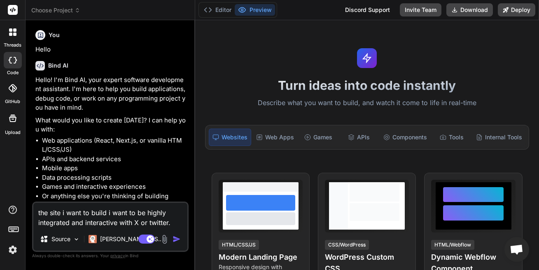
click at [172, 224] on textarea "the site i want to build i want to be highly integrated and interactive with X …" at bounding box center [110, 215] width 154 height 25
click at [175, 220] on textarea "the site i want to build i want to be highly integrated and interactive with X …" at bounding box center [110, 215] width 154 height 25
click at [171, 222] on textarea "the site i want to build i want to be highly integrated and interactive with X …" at bounding box center [110, 215] width 154 height 25
click at [123, 225] on textarea "the site i want to build i want to be highly integrated and interactive with X …" at bounding box center [110, 215] width 154 height 25
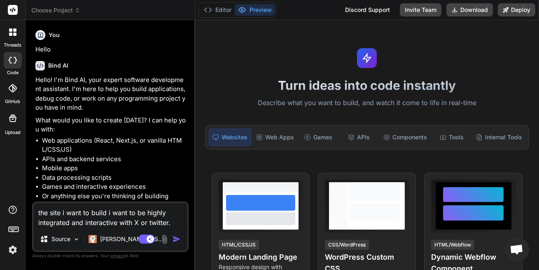
click at [122, 224] on textarea "the site i want to build i want to be highly integrated and interactive with X …" at bounding box center [110, 215] width 154 height 25
click at [125, 222] on textarea "the site i want to build i want to be highly integrated and interactive with X …" at bounding box center [110, 215] width 154 height 25
click at [122, 221] on textarea "the site i want to build i want to be highly integrated and interactive with X …" at bounding box center [110, 215] width 154 height 25
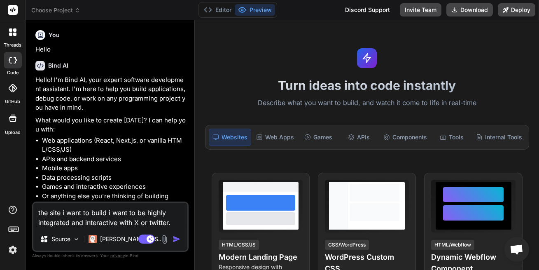
click at [121, 220] on textarea "the site i want to build i want to be highly integrated and interactive with X …" at bounding box center [110, 215] width 154 height 25
type textarea "the site i want to build i want to be highly integrated and interactive with X …"
